Goal: Task Accomplishment & Management: Manage account settings

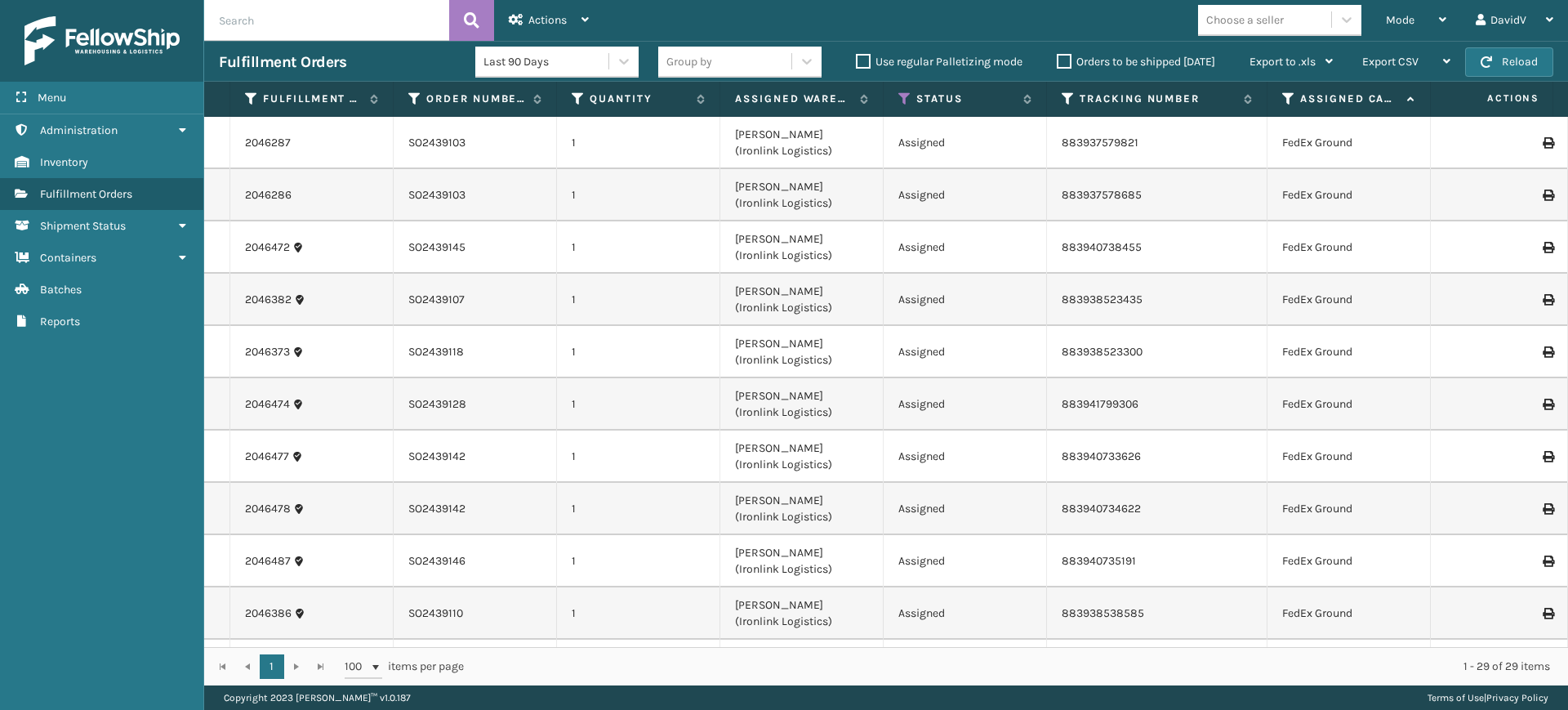
click at [1060, 62] on label "Orders to be shipped [DATE]" at bounding box center [1136, 62] width 159 height 14
click at [1057, 62] on input "Orders to be shipped [DATE]" at bounding box center [1057, 57] width 1 height 11
click at [1060, 62] on label "Orders to be shipped [DATE]" at bounding box center [1136, 62] width 159 height 14
click at [1057, 62] on input "Orders to be shipped [DATE]" at bounding box center [1057, 57] width 1 height 11
